Goal: Check status: Check status

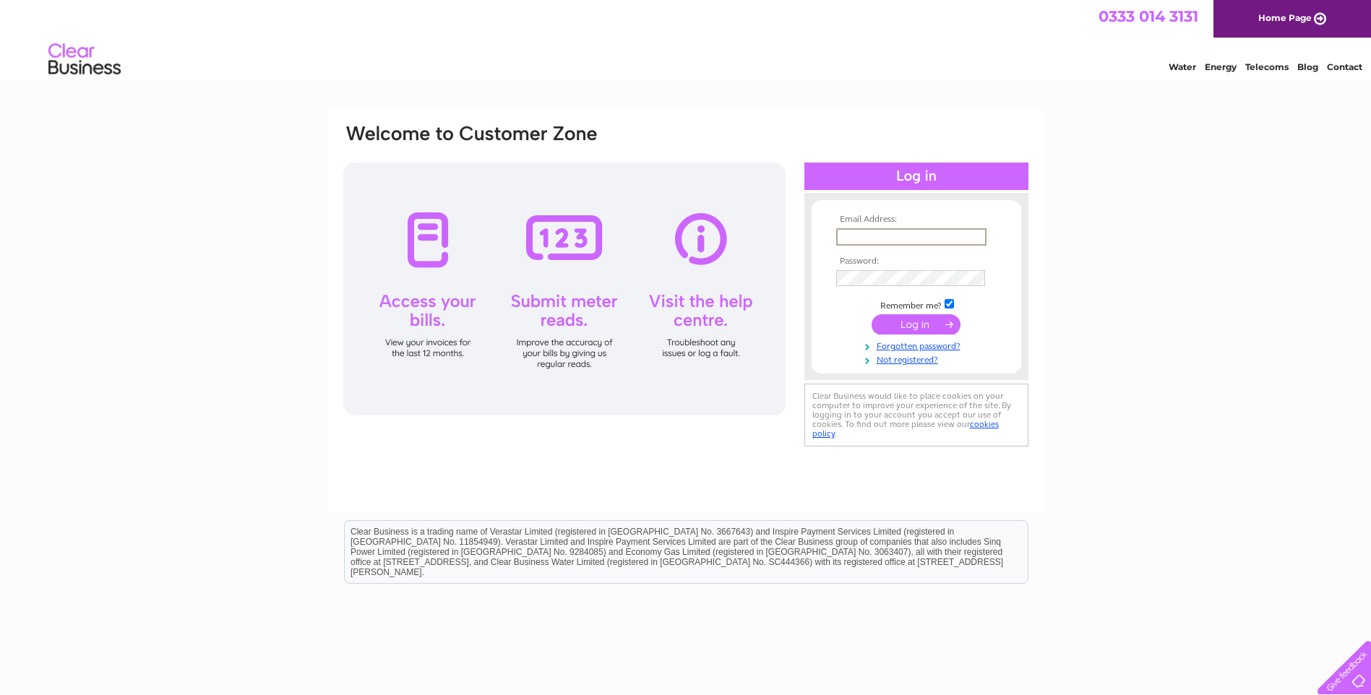
click at [880, 237] on input "text" at bounding box center [911, 236] width 150 height 17
paste input "chantel.prinsloo@baldwinsgroup.com"
type input "chantel.prinsloo@baldwinsgroup.com"
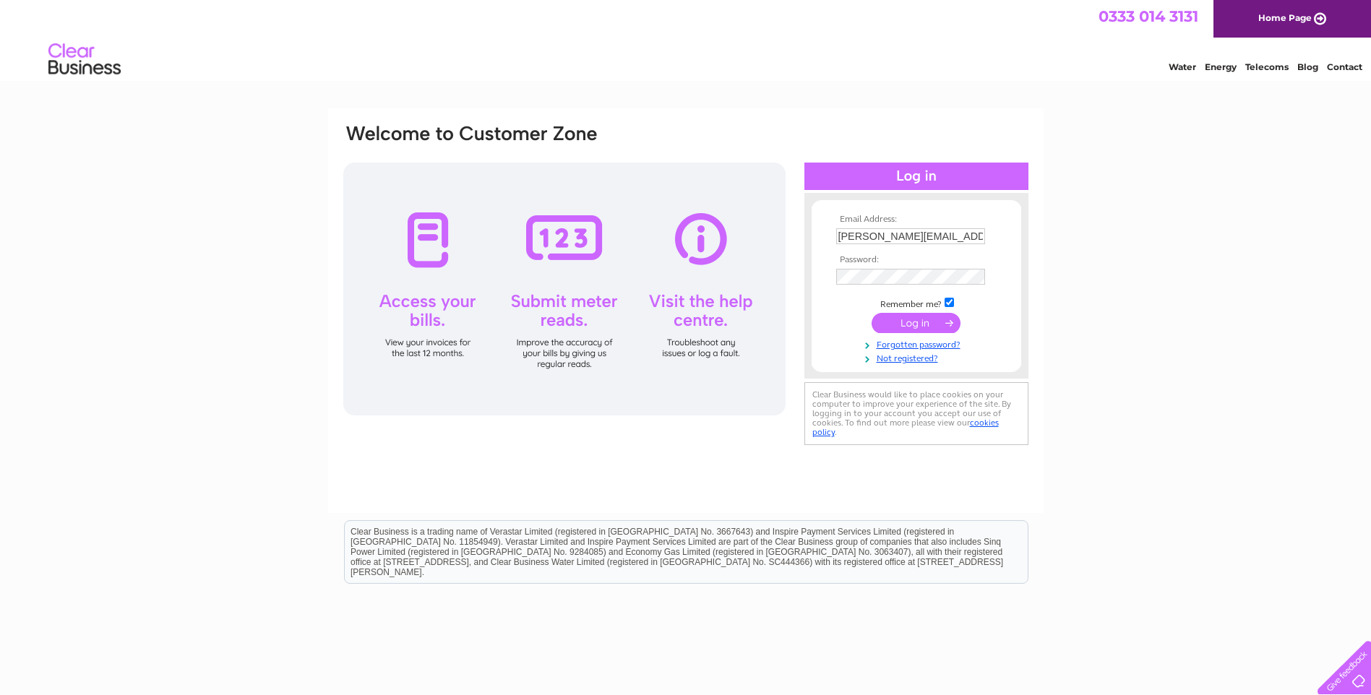
click at [916, 332] on input "submit" at bounding box center [915, 323] width 89 height 20
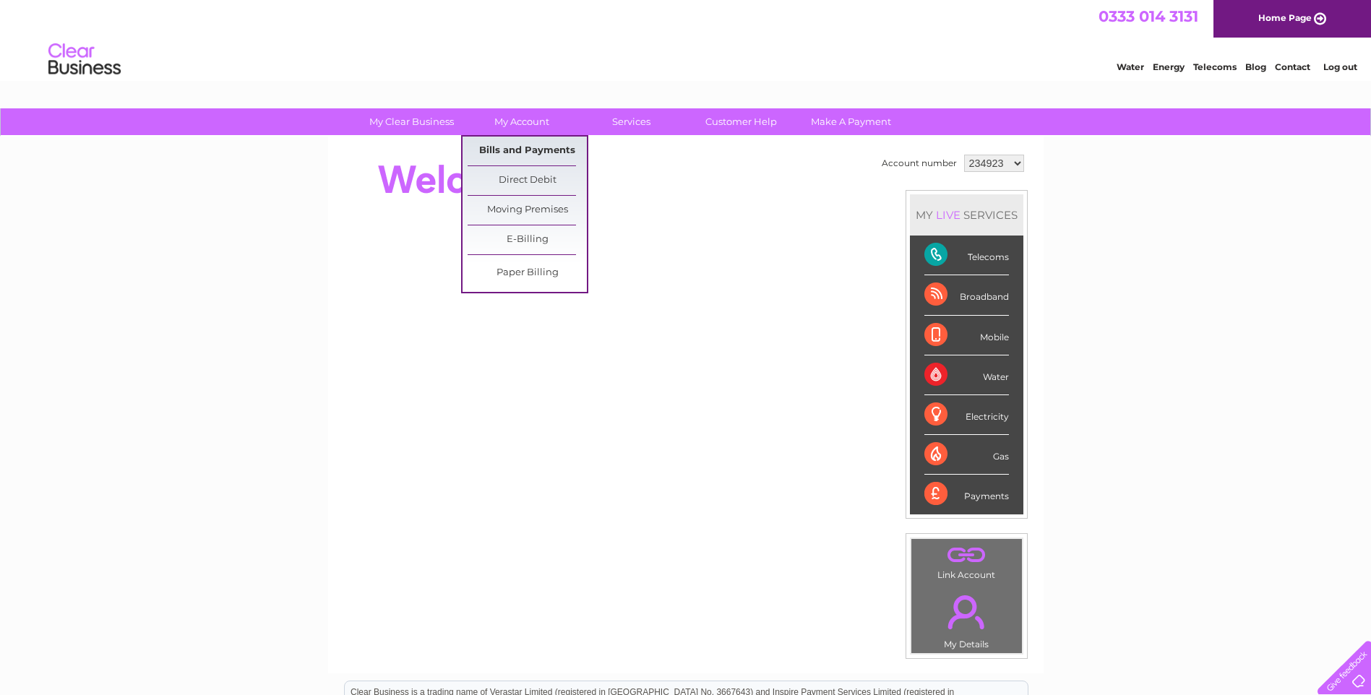
click at [507, 148] on link "Bills and Payments" at bounding box center [526, 151] width 119 height 29
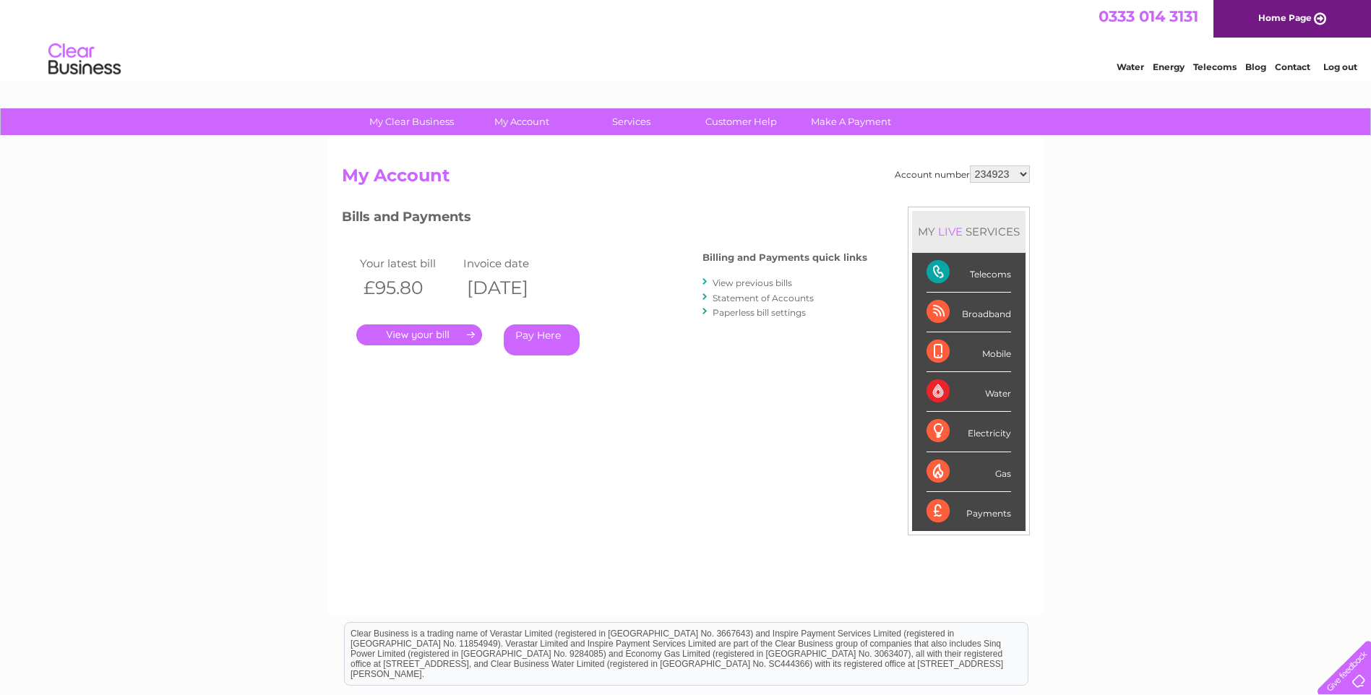
click at [741, 280] on link "View previous bills" at bounding box center [751, 282] width 79 height 11
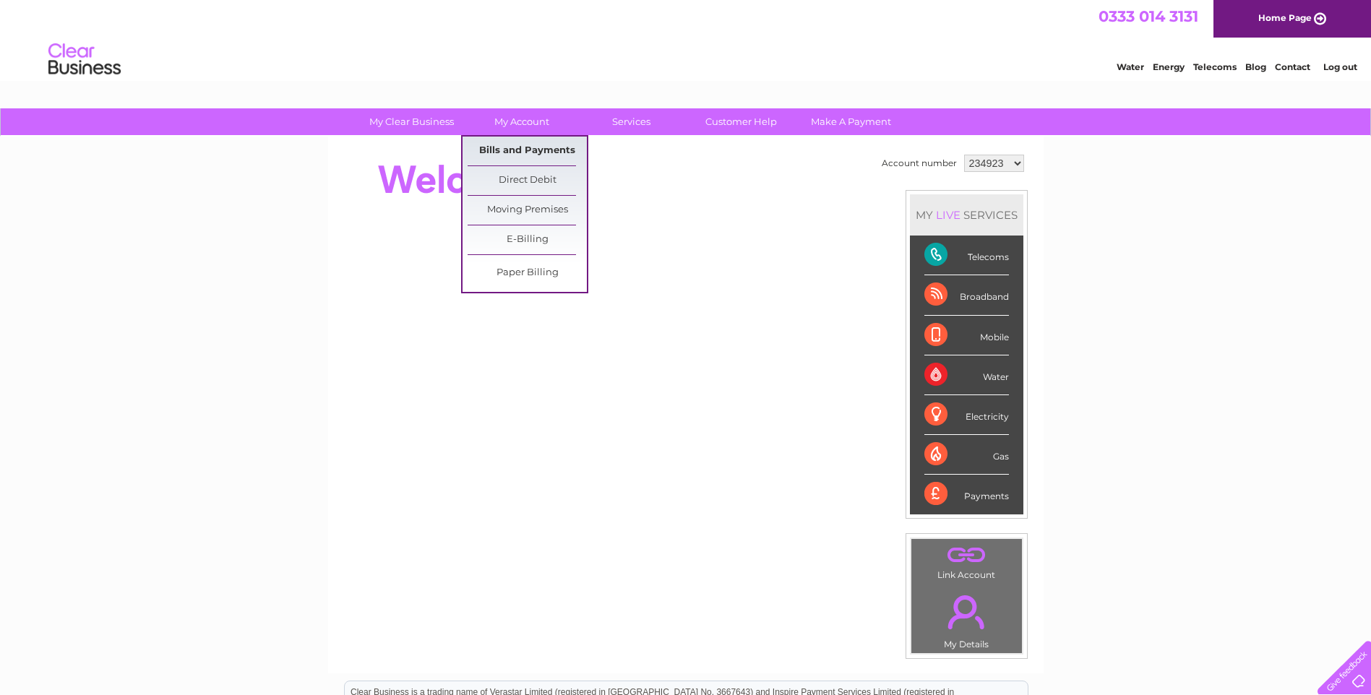
click at [517, 147] on link "Bills and Payments" at bounding box center [526, 151] width 119 height 29
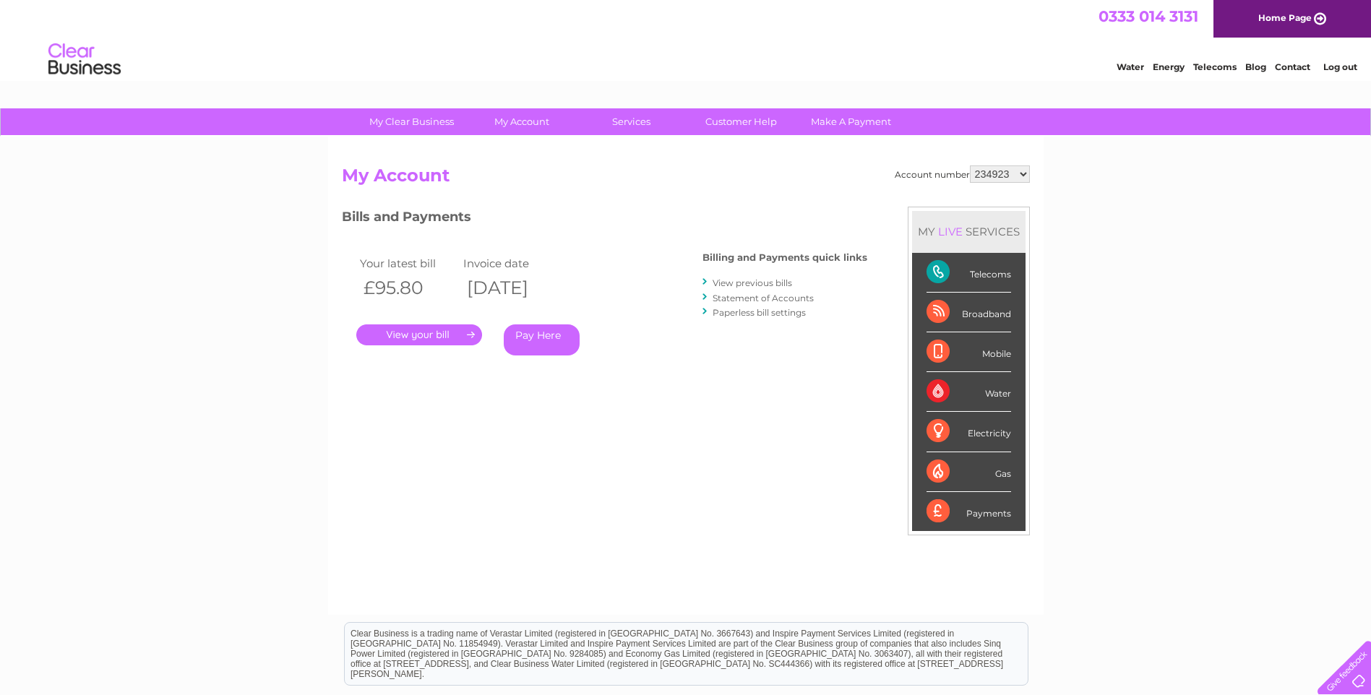
click at [1023, 173] on select "234923 925340 1091077" at bounding box center [1000, 173] width 60 height 17
select select "925340"
click at [970, 165] on select "234923 925340 1091077" at bounding box center [1000, 173] width 60 height 17
click at [1021, 174] on select "234923 925340 1091077" at bounding box center [1000, 173] width 60 height 17
select select "1091077"
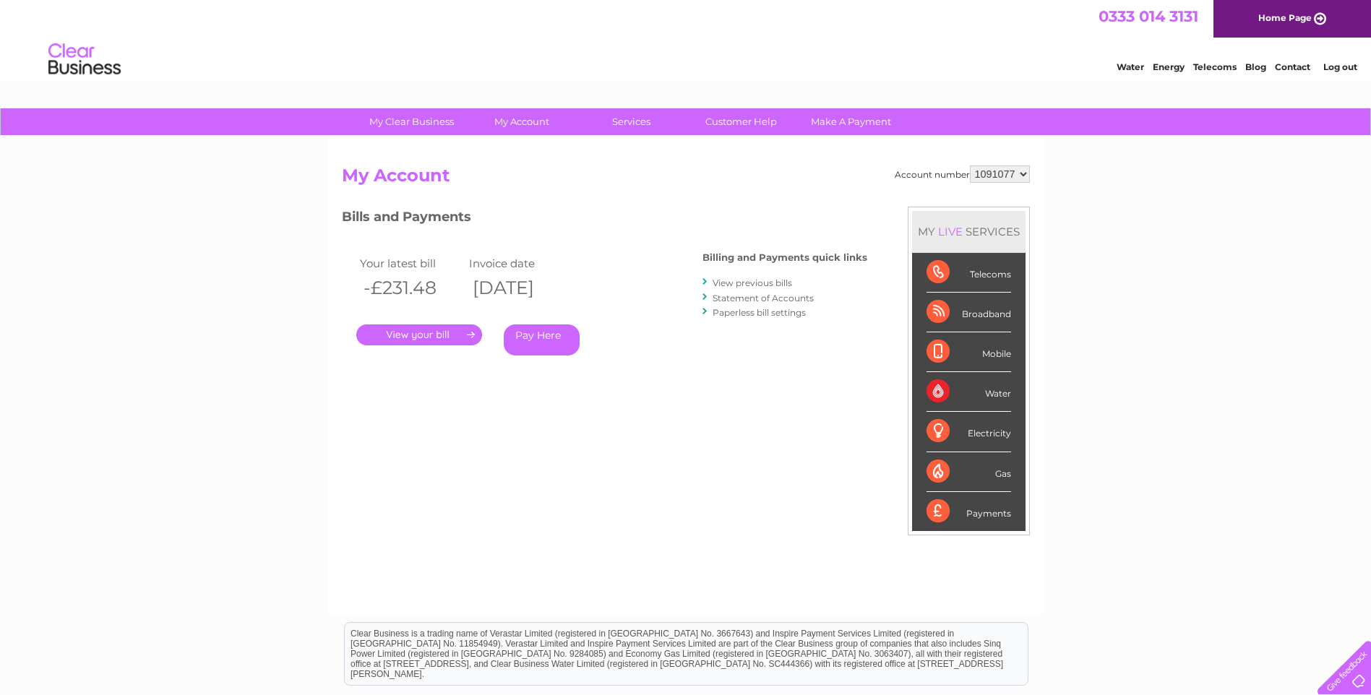
click at [970, 165] on select "234923 925340 1091077" at bounding box center [1000, 173] width 60 height 17
